Goal: Information Seeking & Learning: Learn about a topic

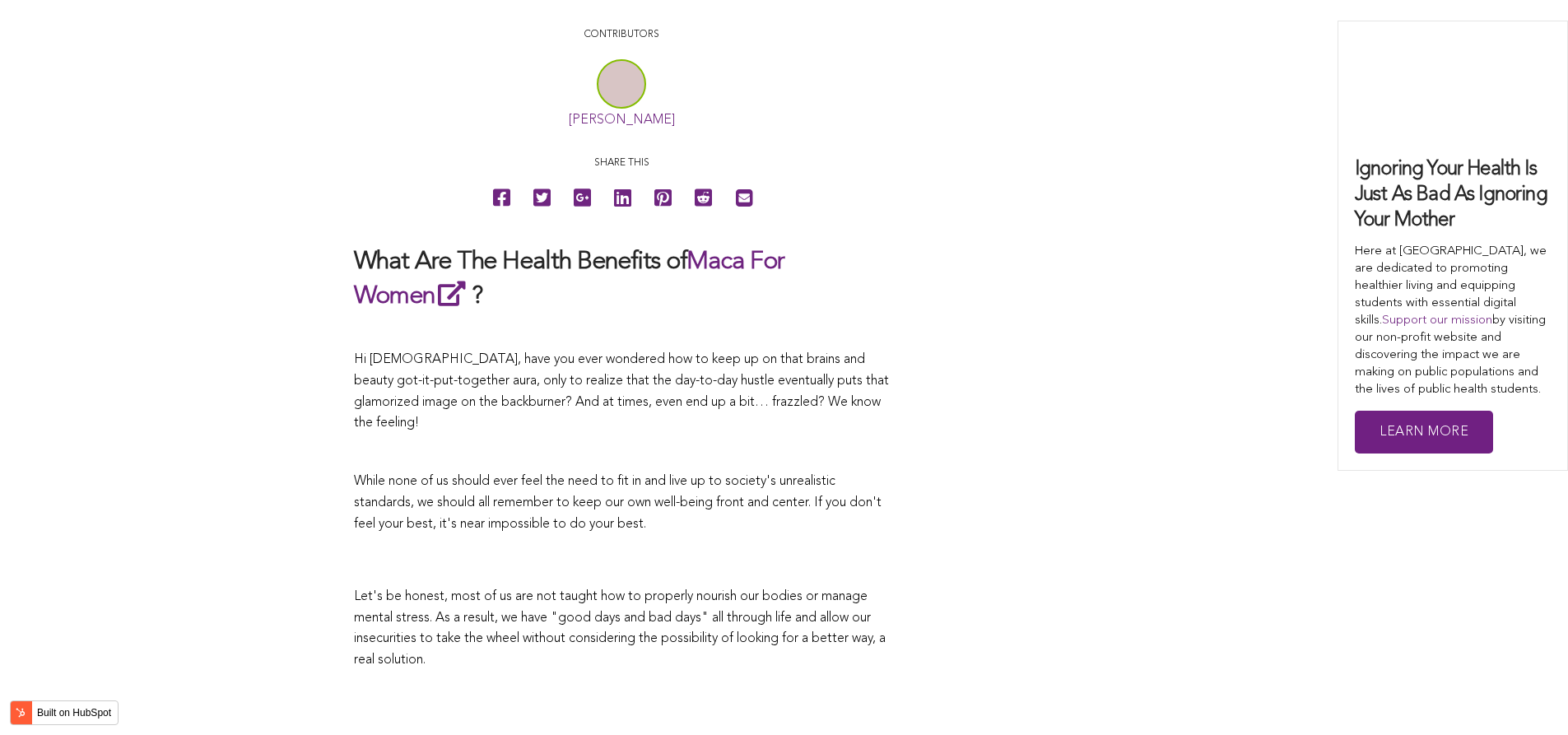
scroll to position [2997, 0]
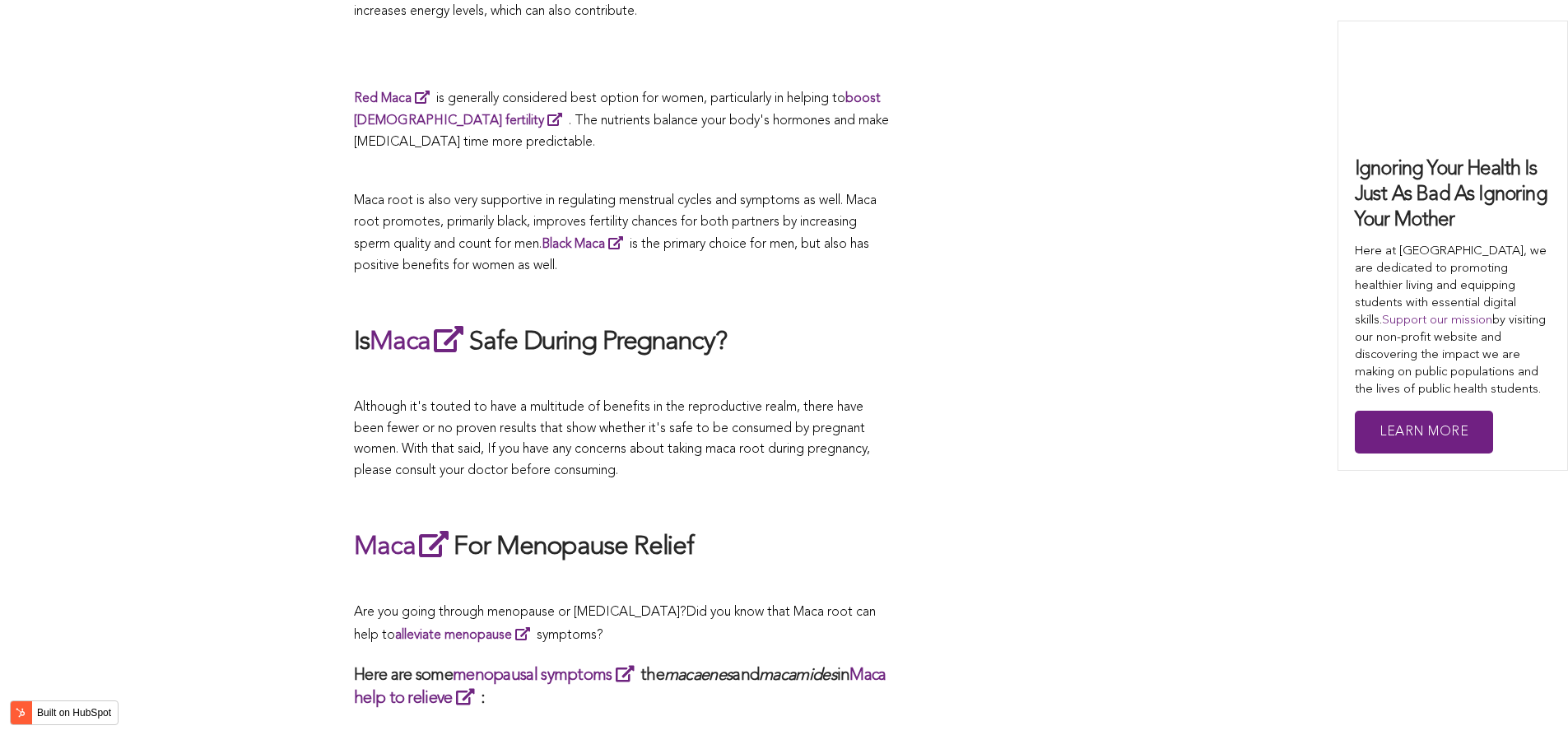
click at [619, 369] on p at bounding box center [621, 379] width 535 height 21
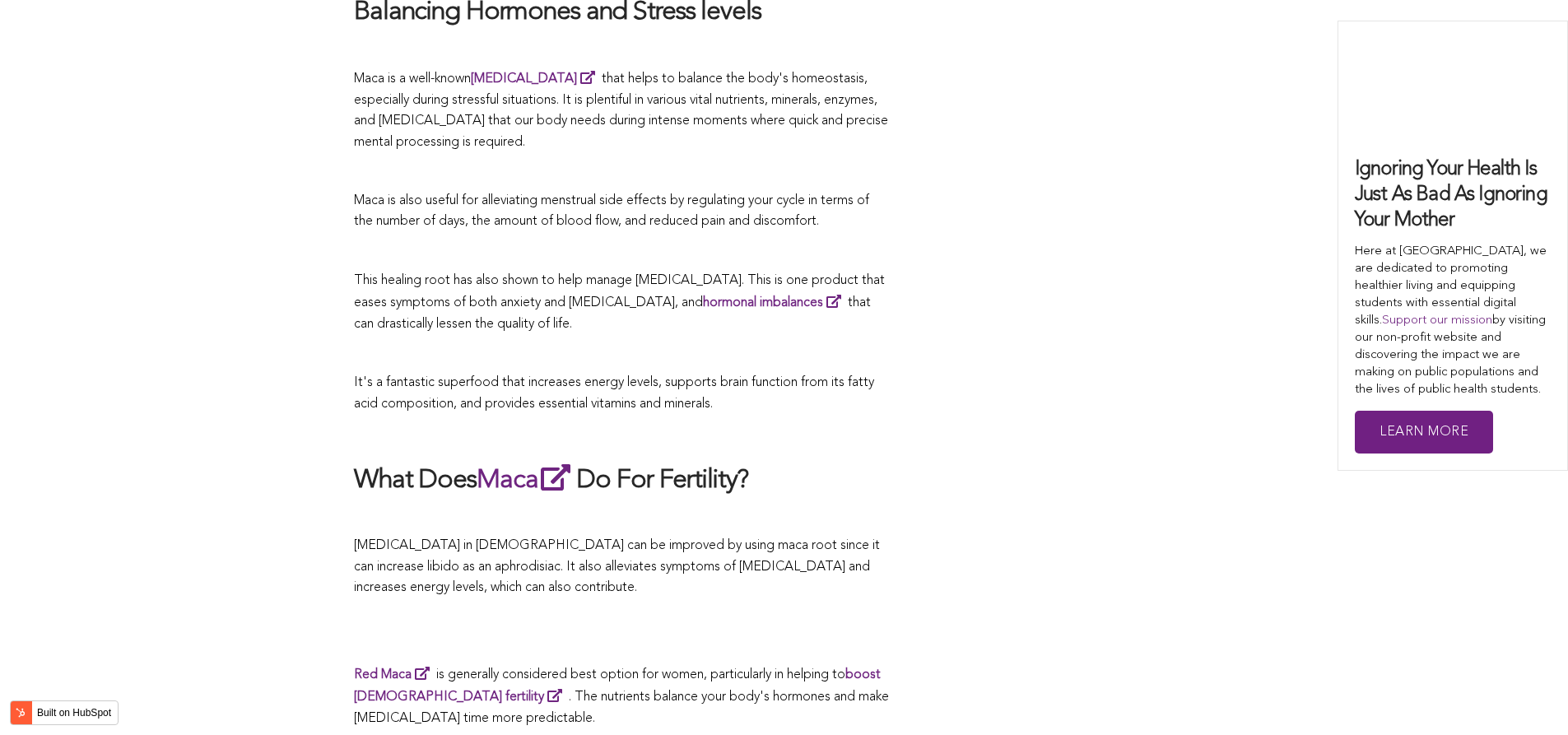
scroll to position [4832, 0]
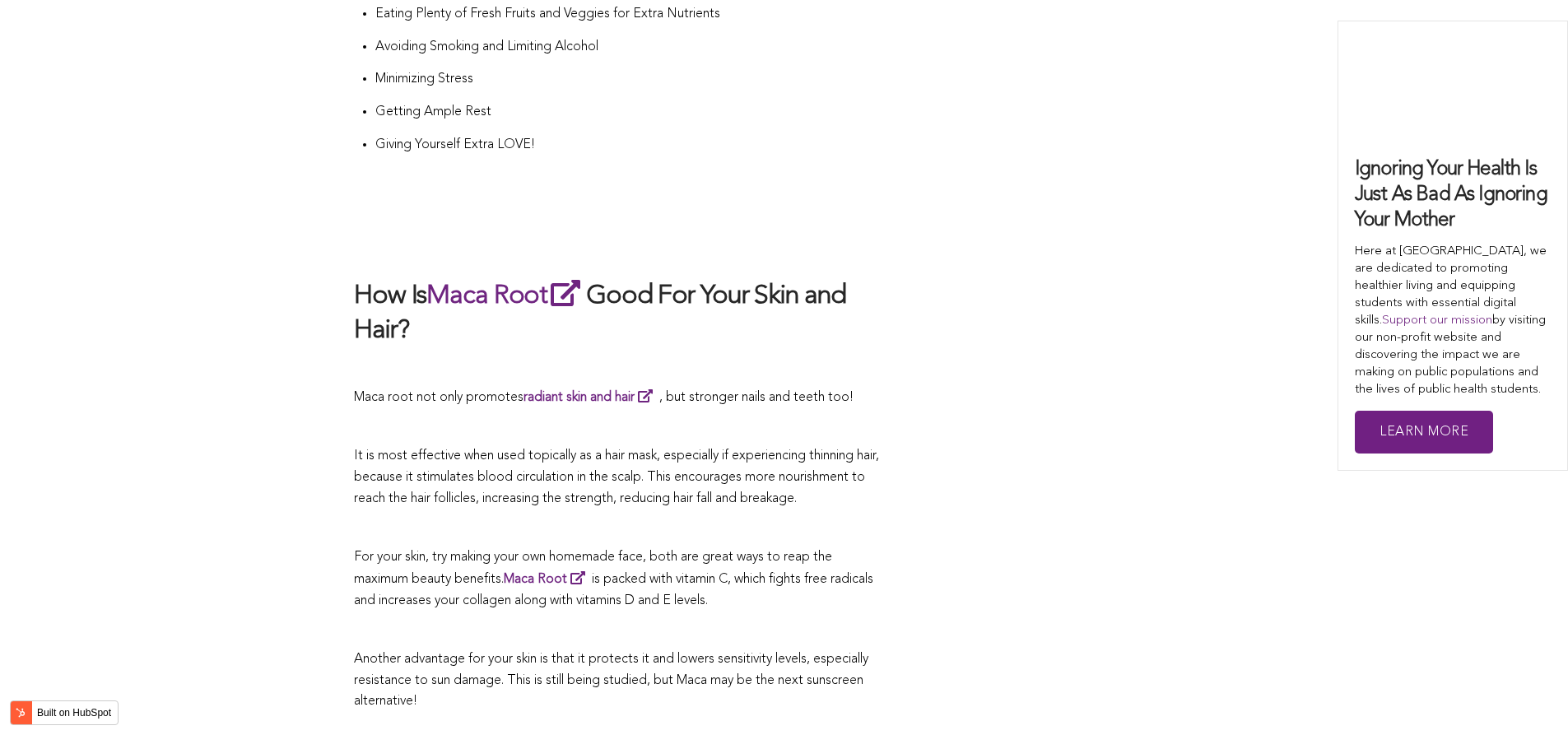
click at [670, 417] on p at bounding box center [621, 427] width 535 height 21
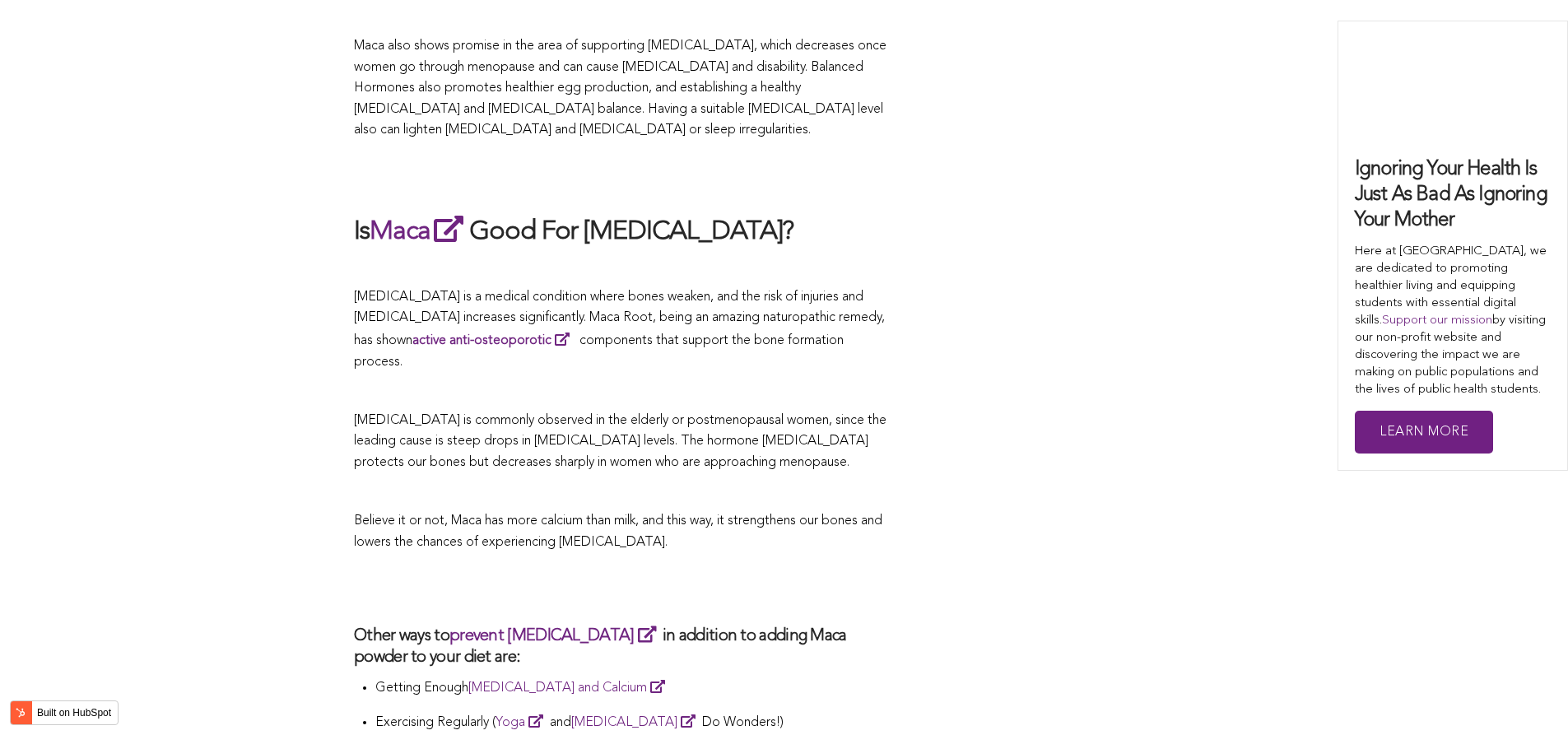
scroll to position [3926, 0]
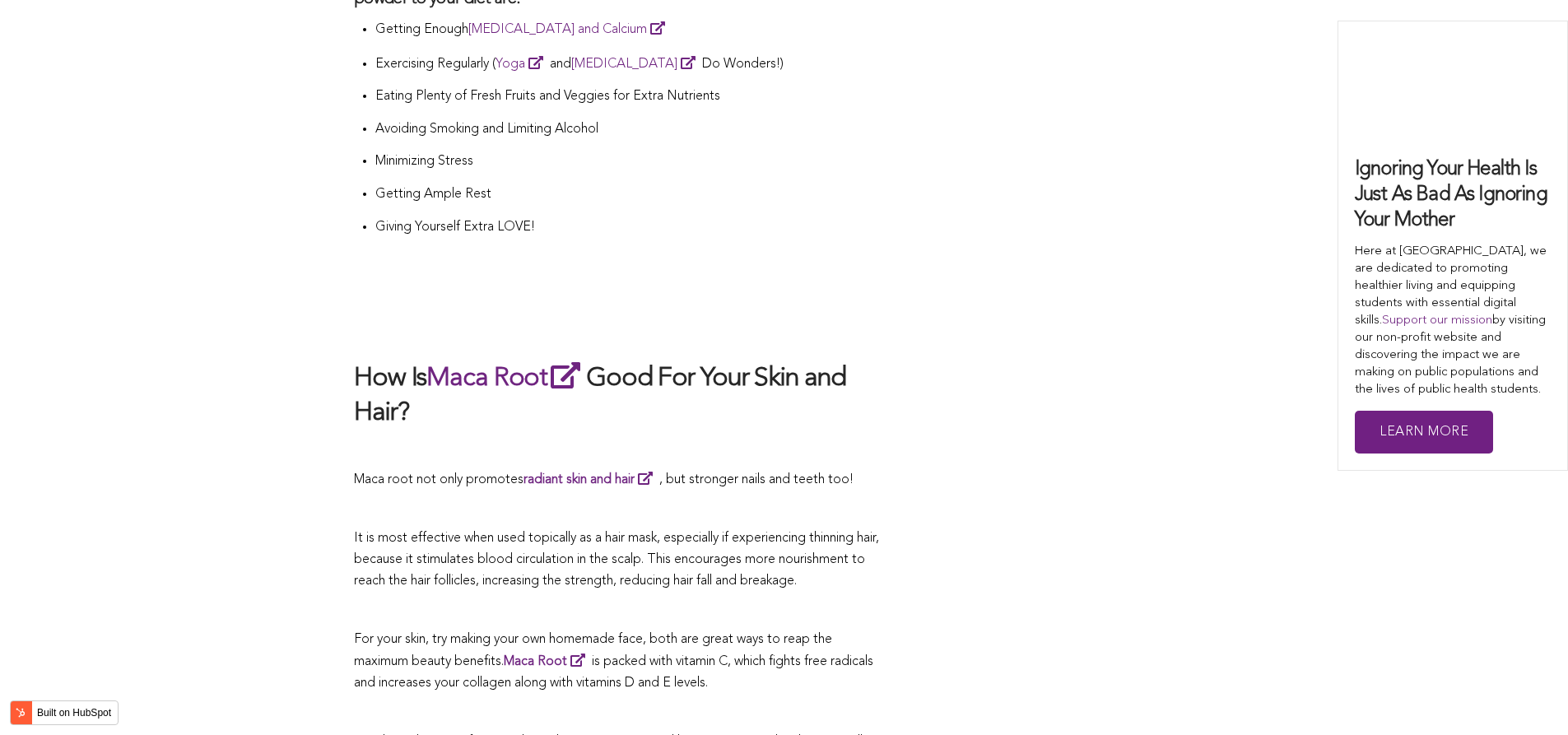
scroll to position [3809, 0]
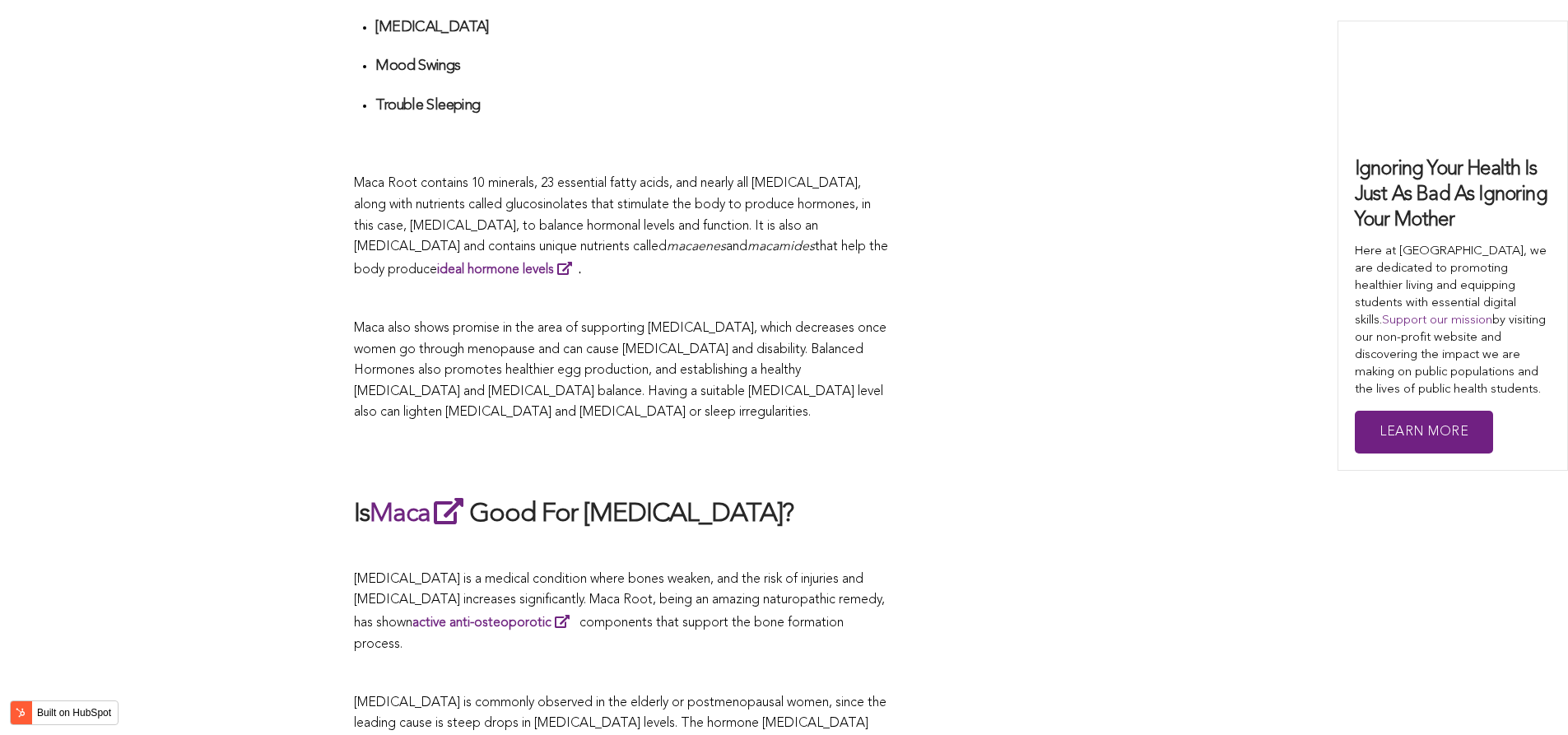
click at [788, 367] on span "Maca also shows promise in the area of supporting [MEDICAL_DATA], which decreas…" at bounding box center [619, 370] width 533 height 97
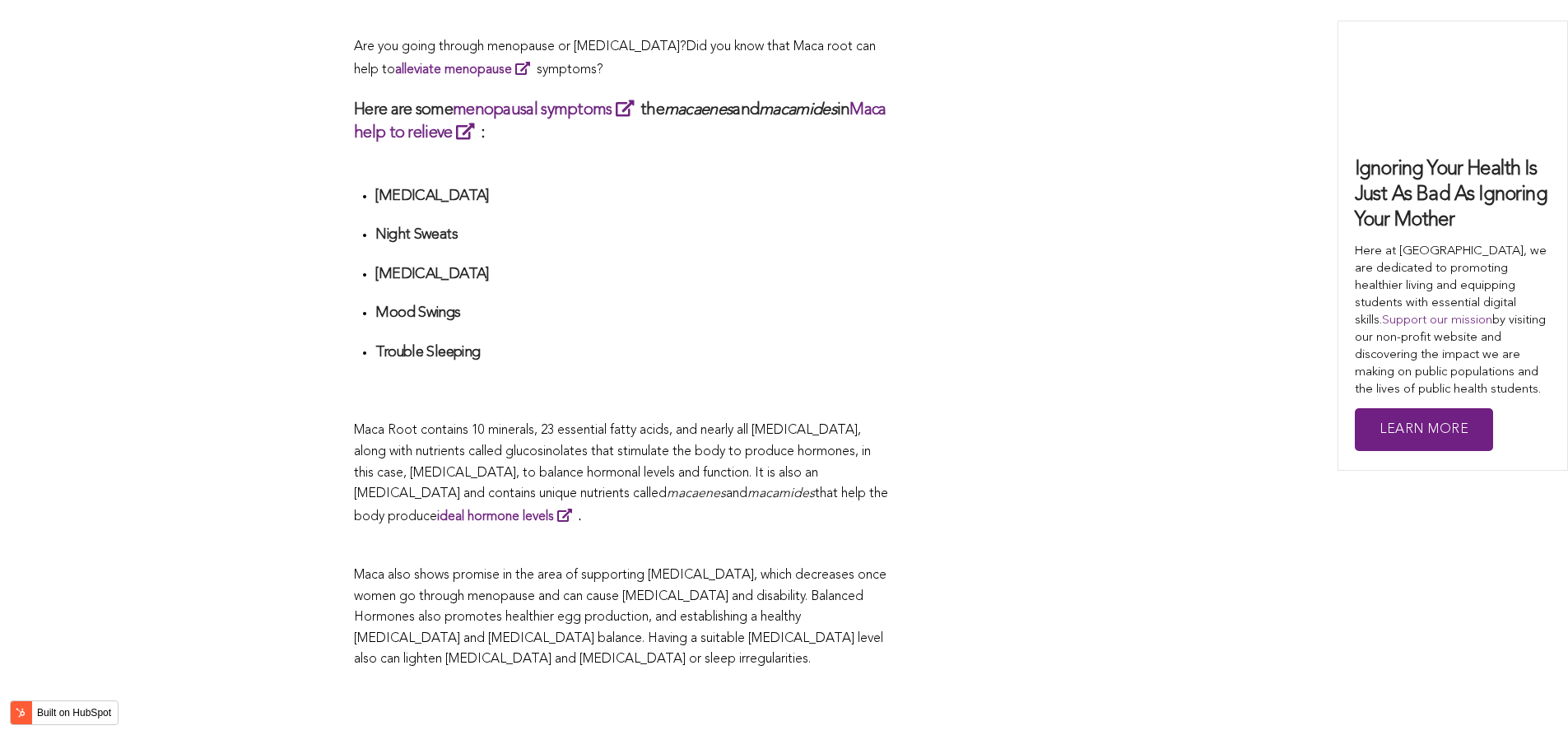
scroll to position [3479, 0]
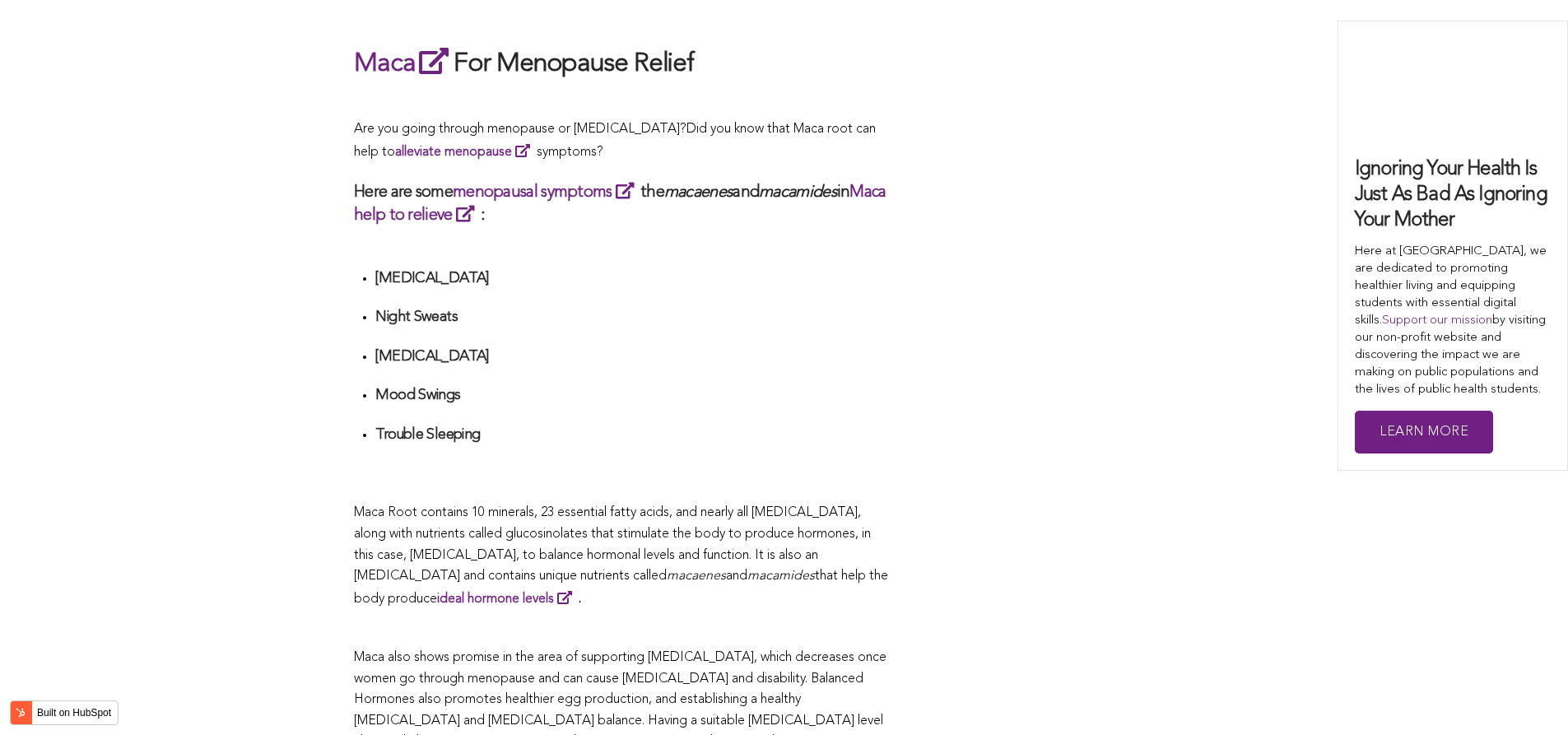
click at [597, 24] on span "What Are The Health Benefits of Maca For Women ? Hi [DEMOGRAPHIC_DATA], have yo…" at bounding box center [621, 225] width 535 height 5602
click at [749, 90] on p at bounding box center [621, 100] width 535 height 21
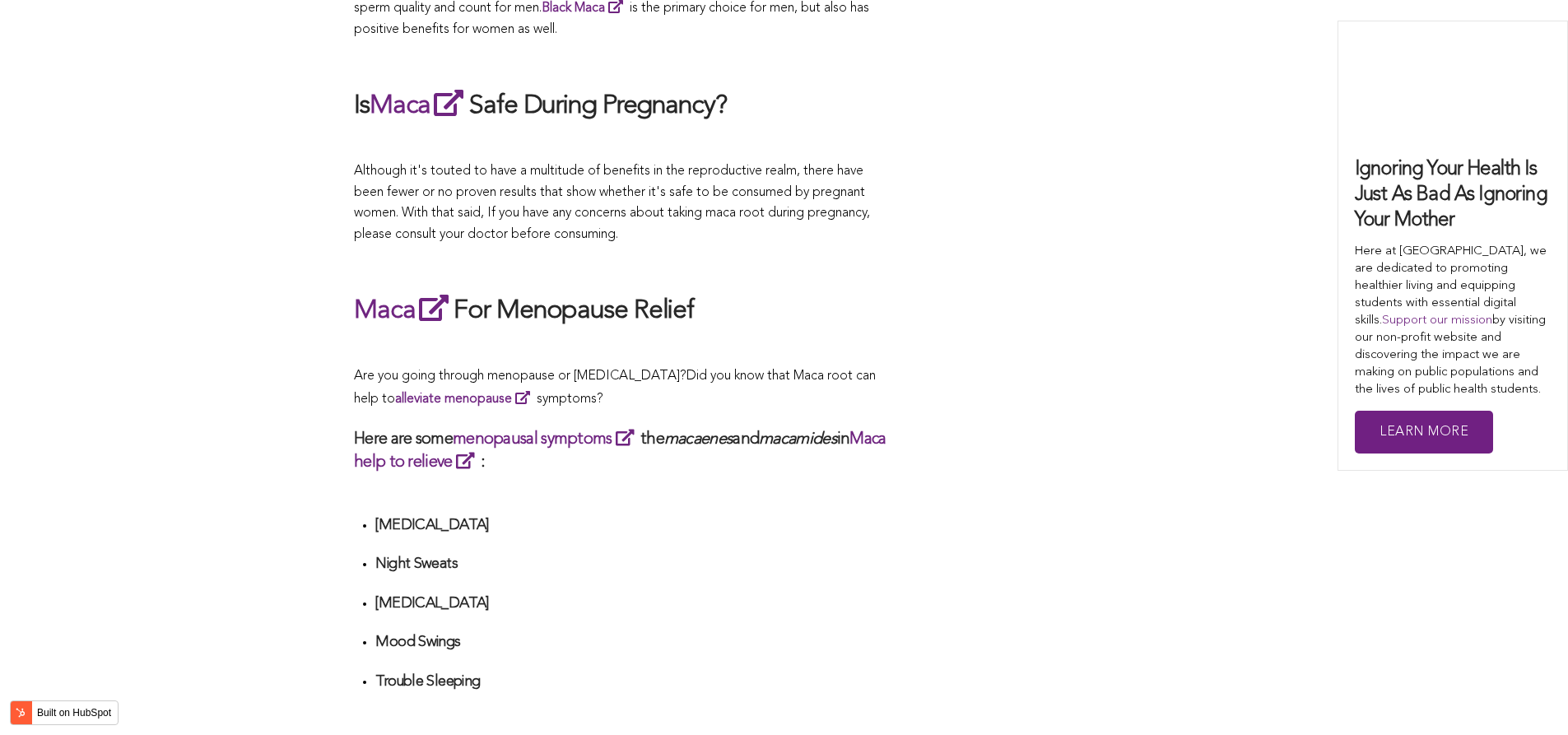
scroll to position [3910, 0]
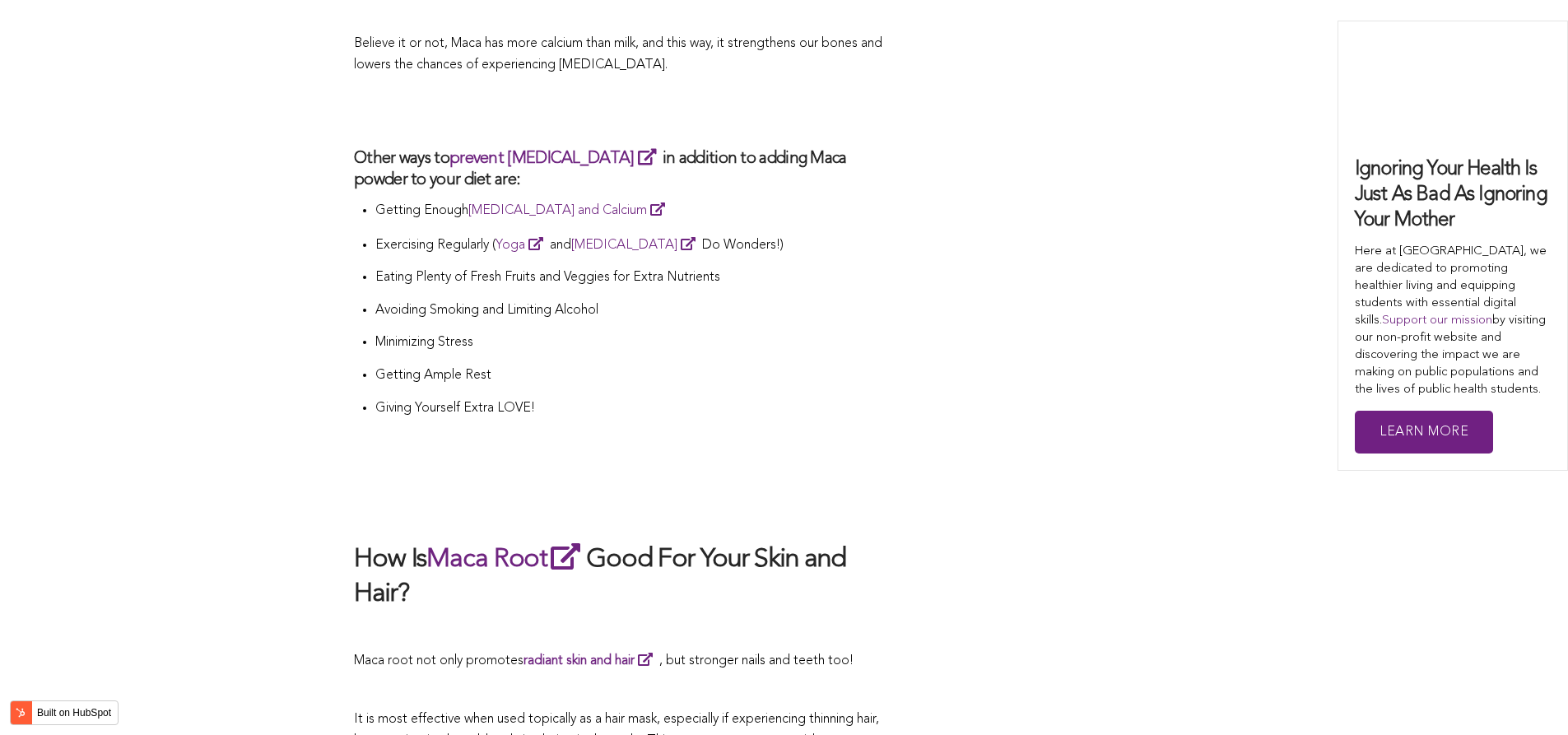
scroll to position [2893, 0]
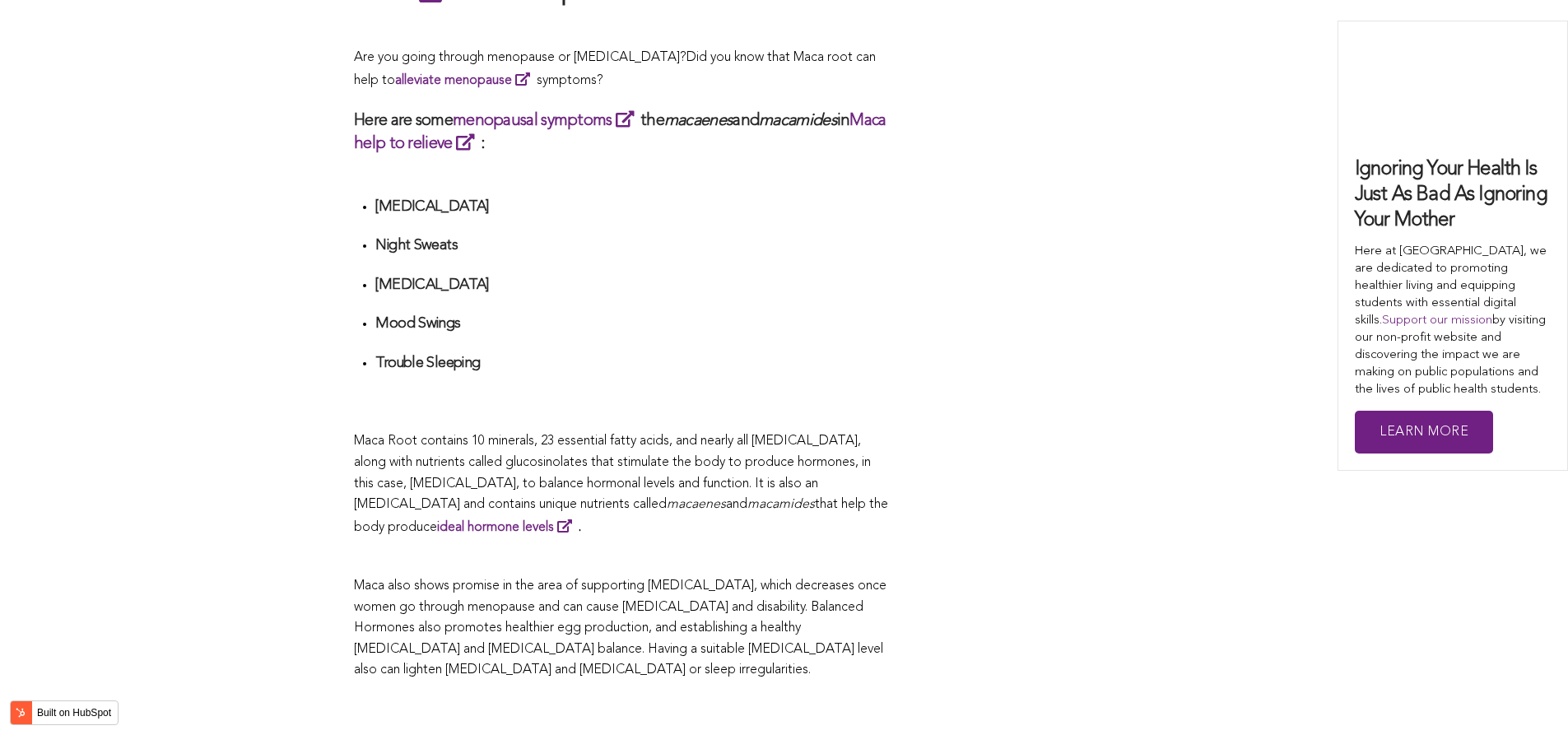
scroll to position [2926, 0]
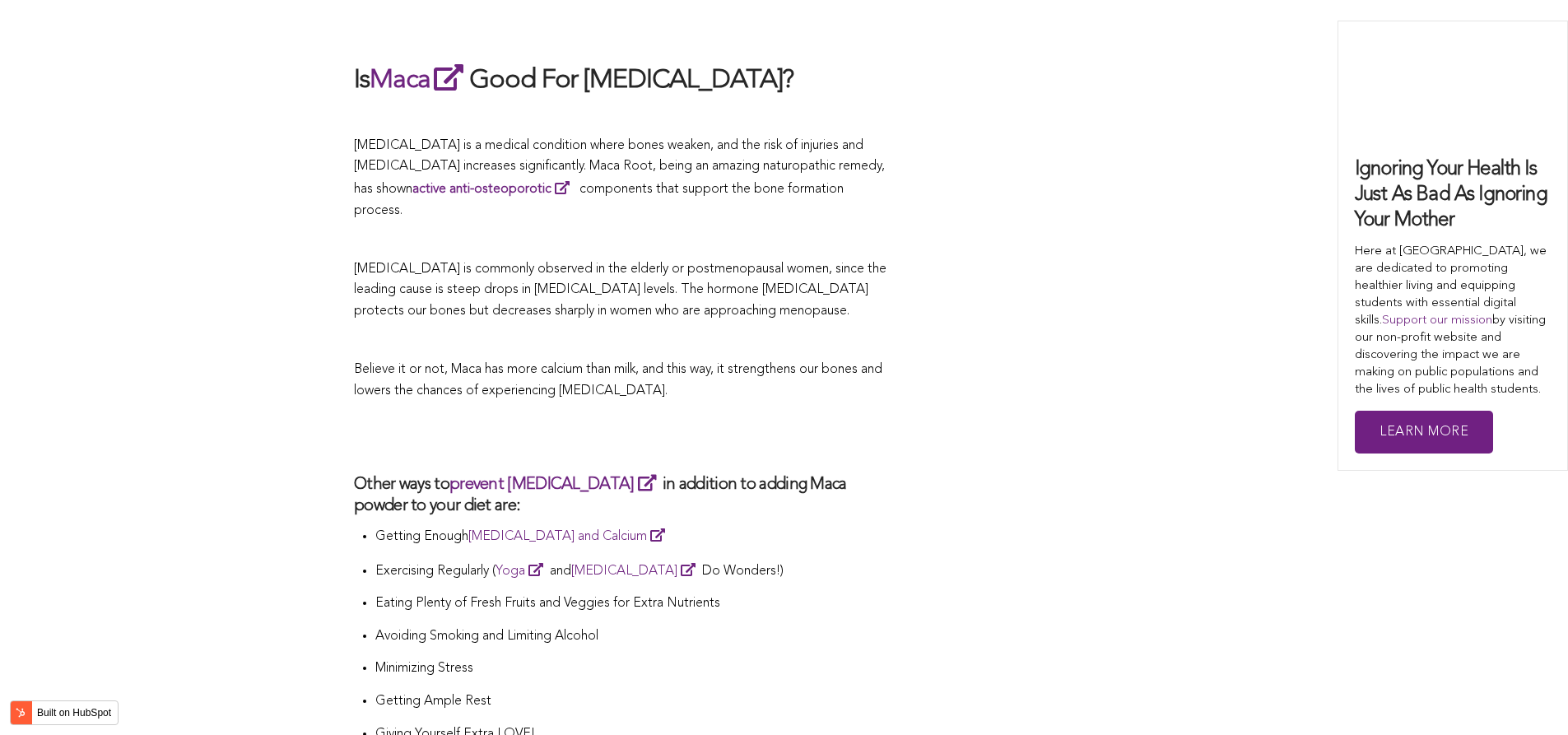
scroll to position [3087, 0]
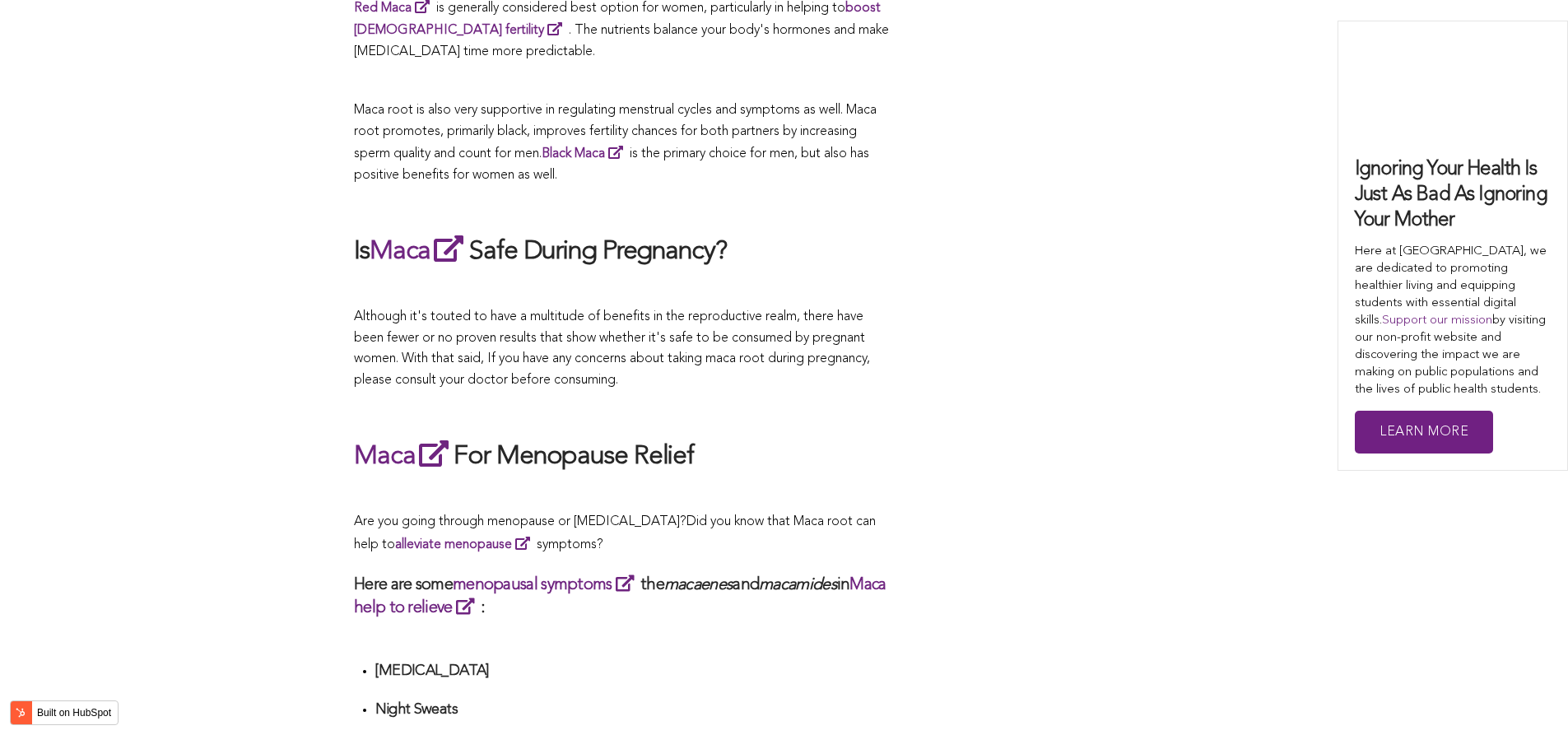
click at [765, 367] on p "Although it's touted to have a multitude of benefits in the reproductive realm,…" at bounding box center [621, 349] width 535 height 84
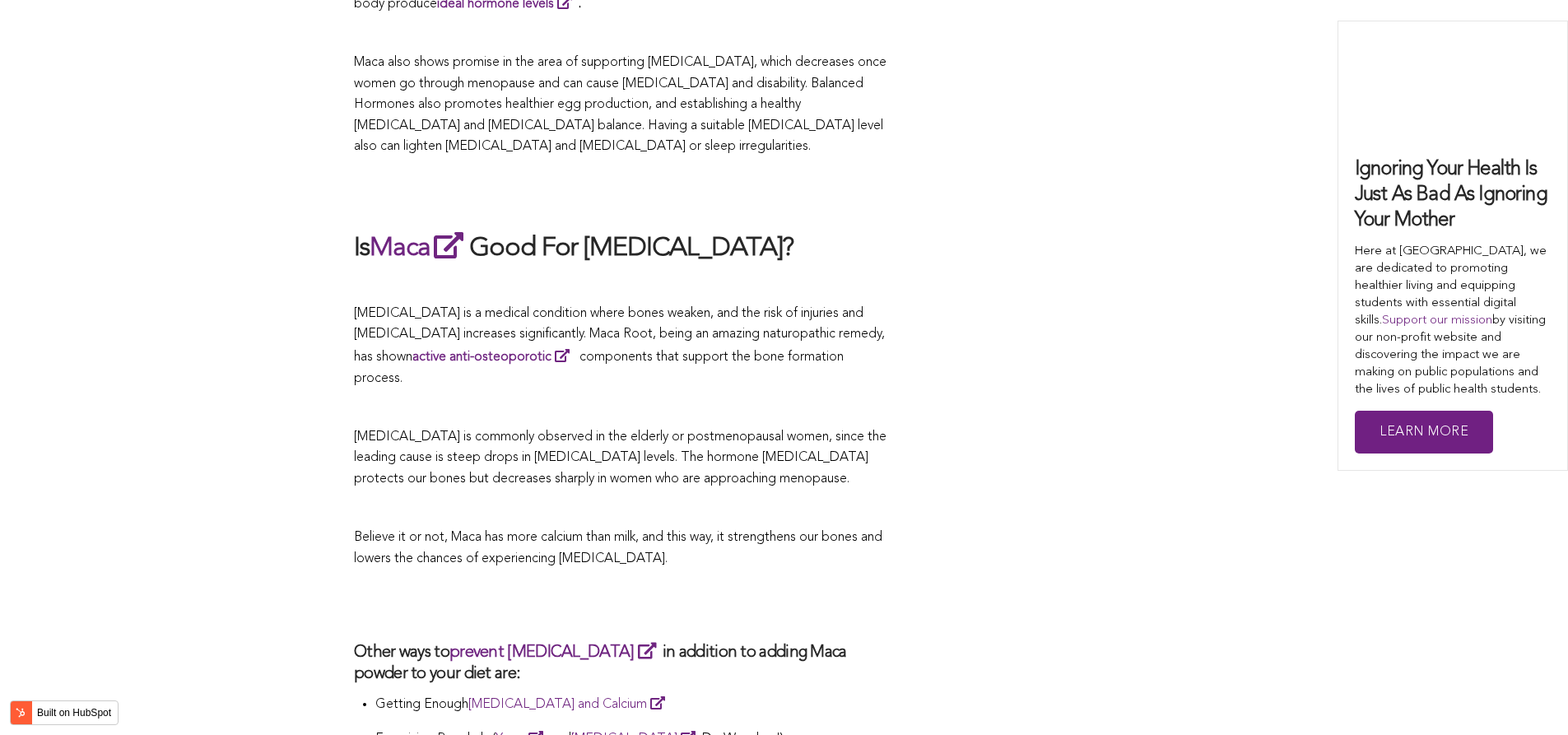
scroll to position [4157, 0]
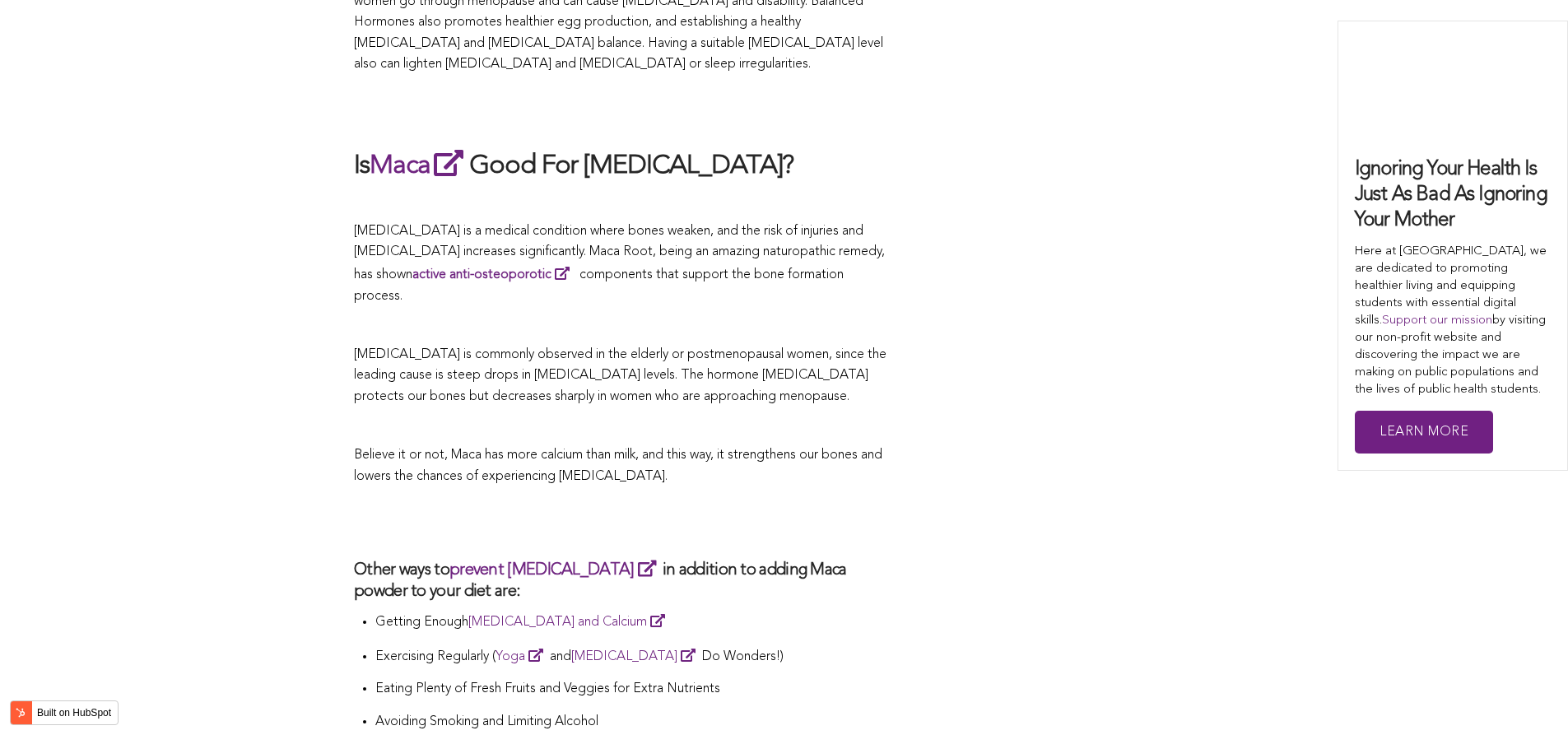
click at [634, 224] on span "[MEDICAL_DATA] is a medical condition where bones weaken, and the risk of injur…" at bounding box center [619, 263] width 531 height 78
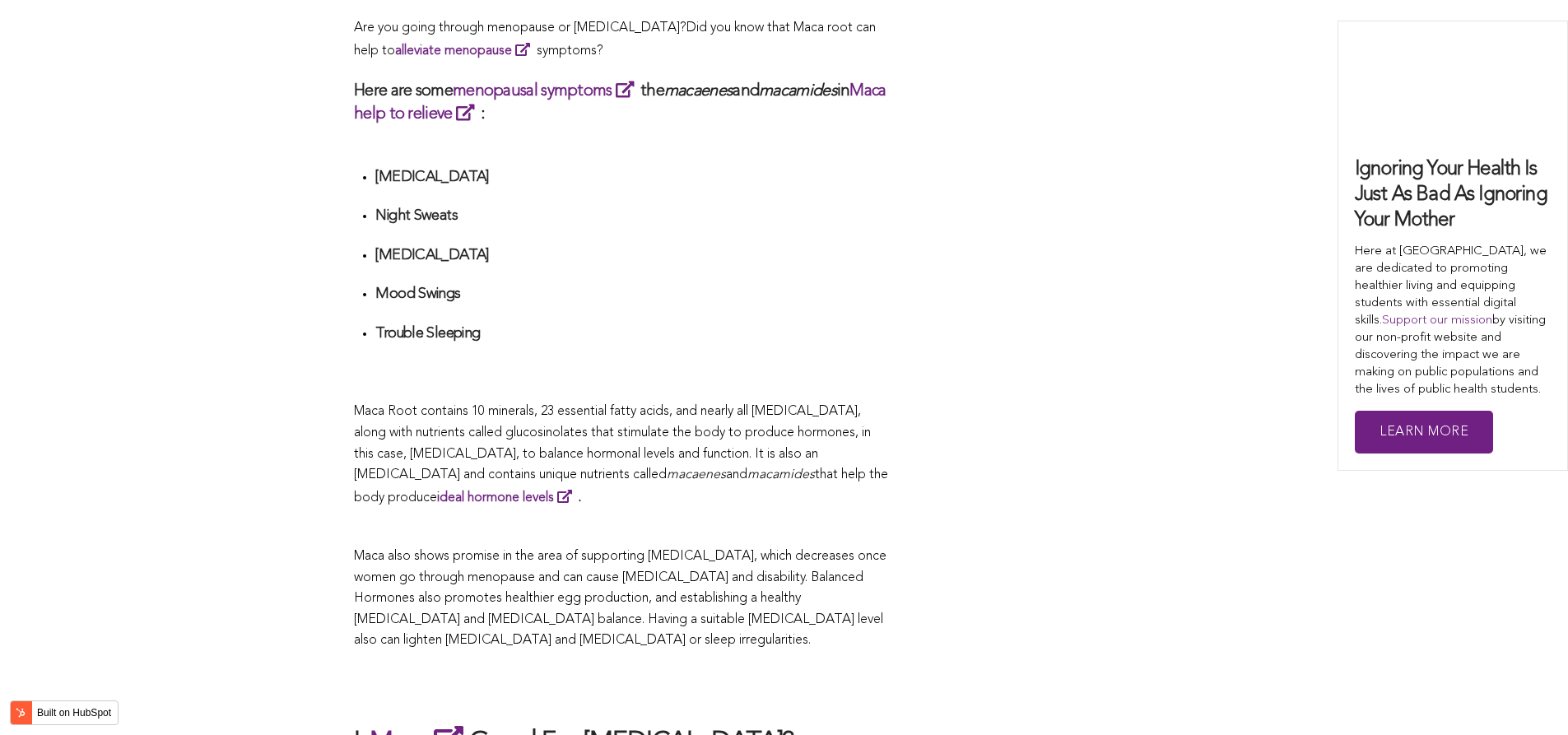
scroll to position [3499, 0]
